Goal: Task Accomplishment & Management: Use online tool/utility

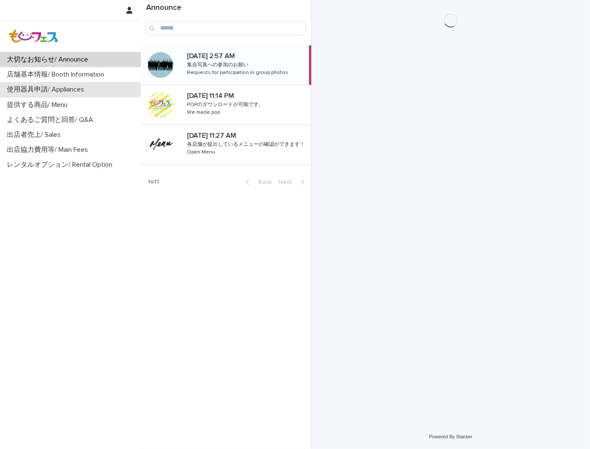
click at [83, 88] on p "使用器具申請/ Appliances" at bounding box center [47, 89] width 88 height 8
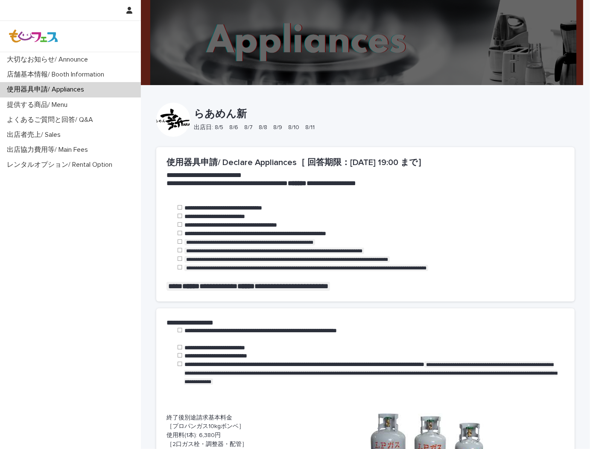
scroll to position [332, 0]
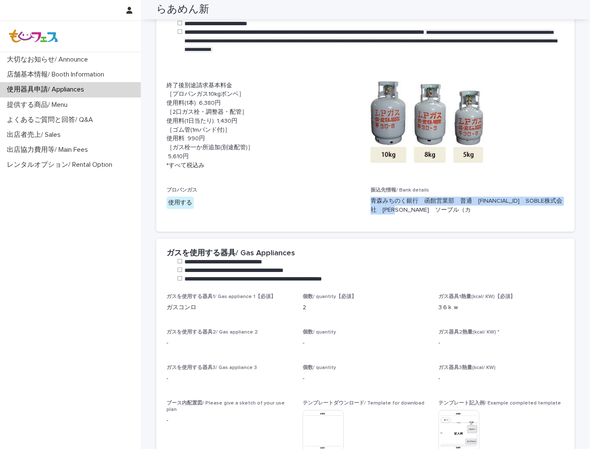
drag, startPoint x: 432, startPoint y: 211, endPoint x: 367, endPoint y: 200, distance: 66.6
click at [371, 200] on p "青森みちのく銀行　函館営業部　普通　[FINANCIAL_ID]　SOBLE株式会社　[PERSON_NAME]　ソーブル（カ" at bounding box center [468, 206] width 194 height 18
copy p "青森みちのく銀行　函館営業部　普通　[FINANCIAL_ID]　SOBLE株式会社　[PERSON_NAME]　ソーブル（カ"
